Goal: Task Accomplishment & Management: Manage account settings

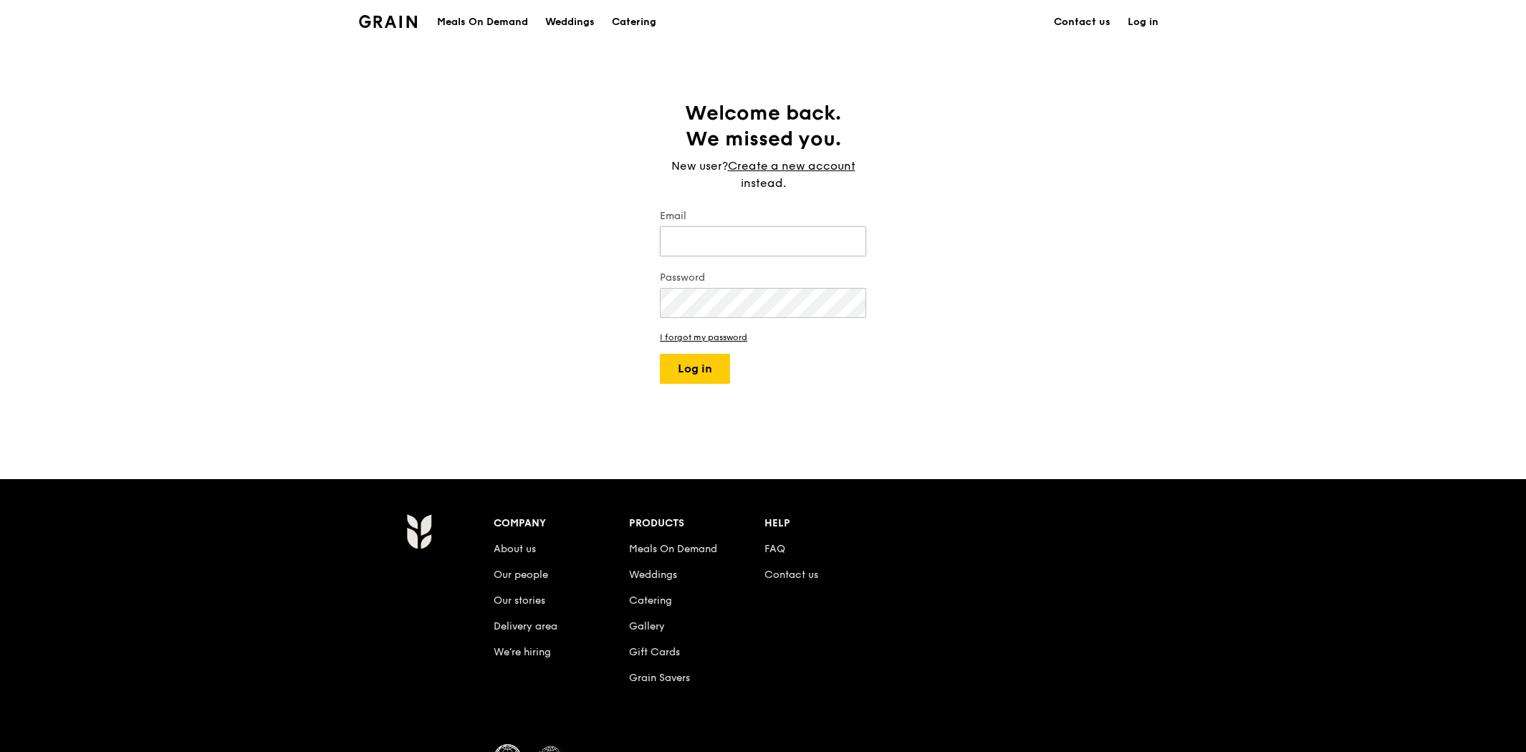
click at [772, 240] on input "Email" at bounding box center [763, 241] width 206 height 30
type input "[EMAIL_ADDRESS][DOMAIN_NAME]"
click at [660, 354] on button "Log in" at bounding box center [695, 369] width 70 height 30
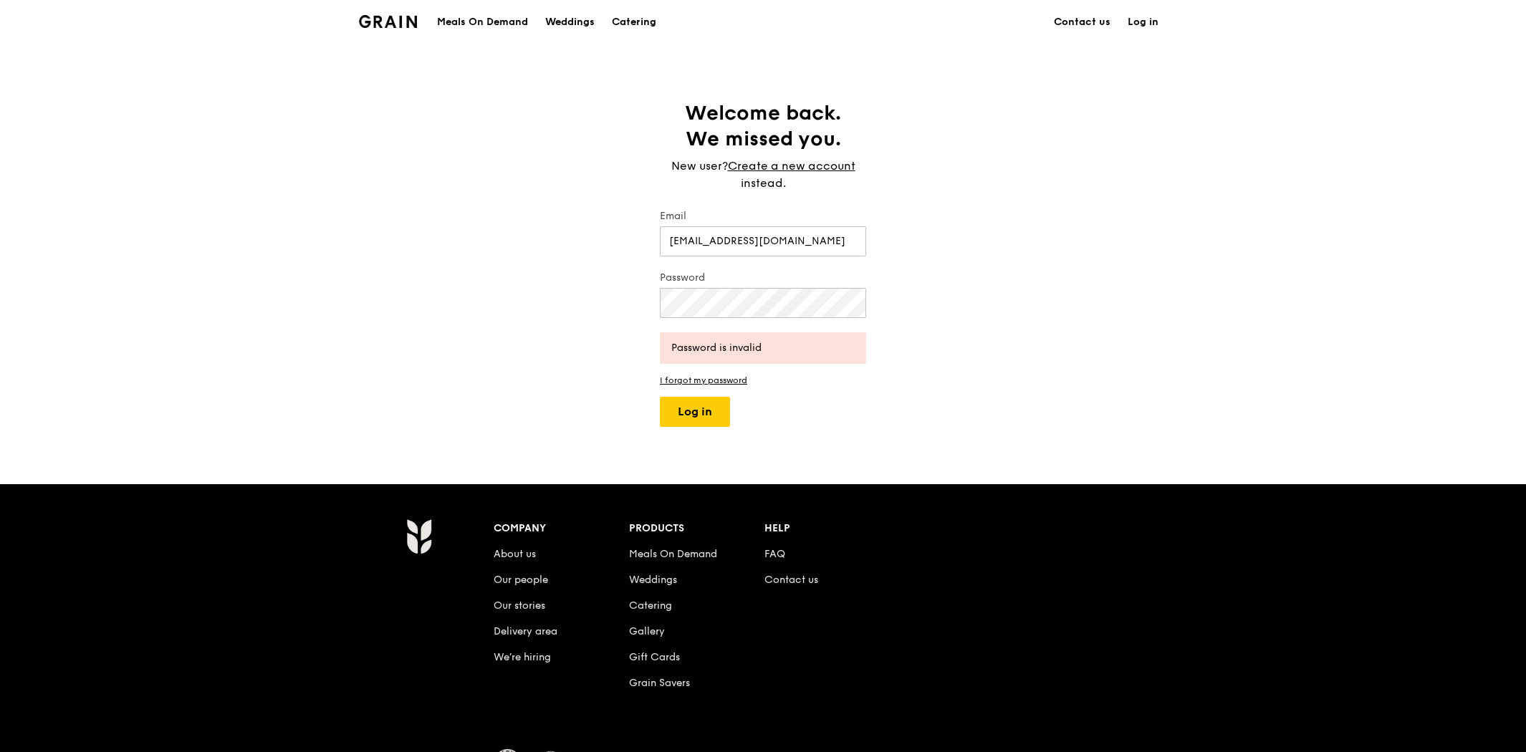
drag, startPoint x: 1056, startPoint y: 400, endPoint x: 1044, endPoint y: 404, distance: 12.2
click at [1056, 400] on div "Welcome back. We missed you. New user? Create a new account instead. Email [EMA…" at bounding box center [763, 263] width 1526 height 327
click at [606, 298] on div "Welcome back. We missed you. New user? Create a new account instead. Email [EMA…" at bounding box center [763, 263] width 1526 height 327
click at [660, 397] on button "Log in" at bounding box center [695, 412] width 70 height 30
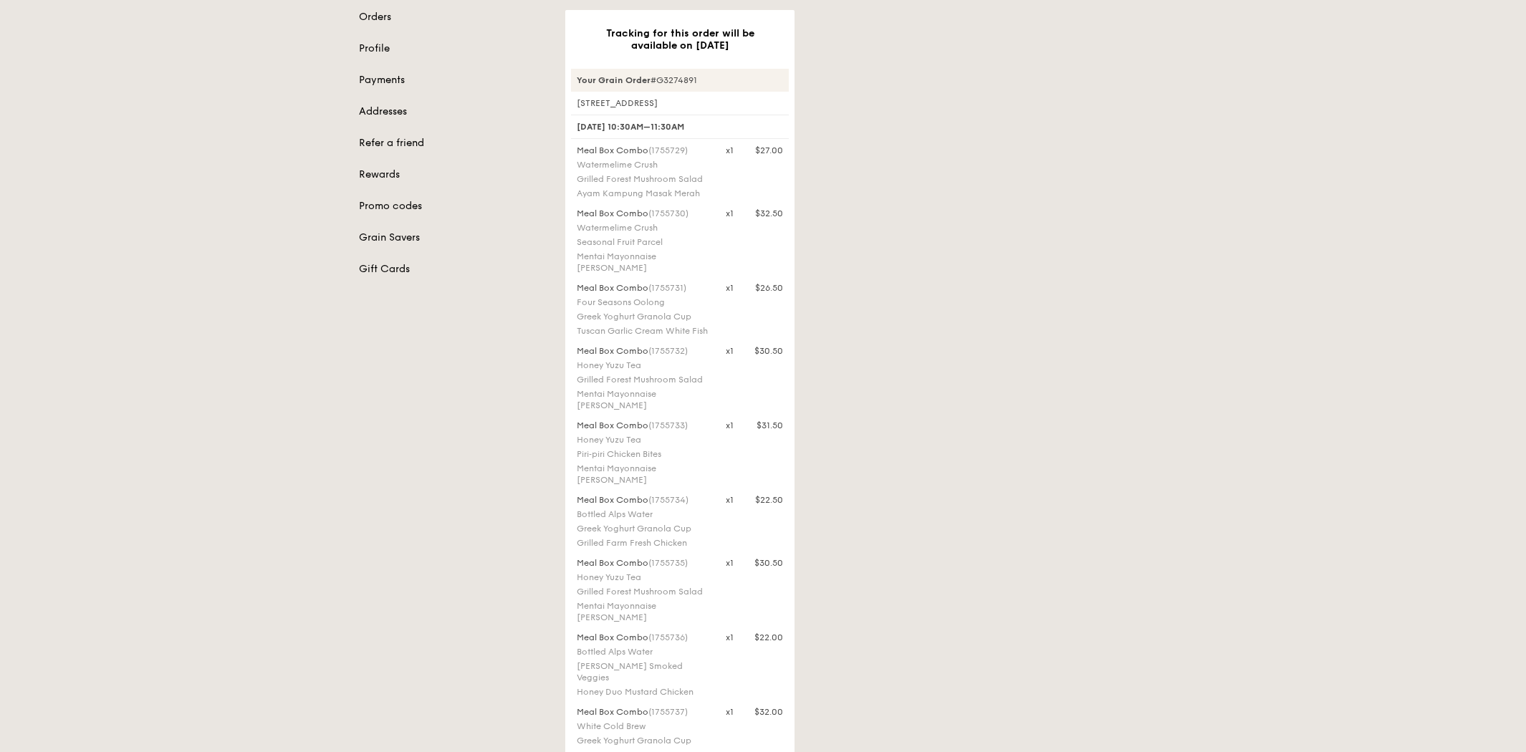
scroll to position [17, 0]
